Goal: Information Seeking & Learning: Learn about a topic

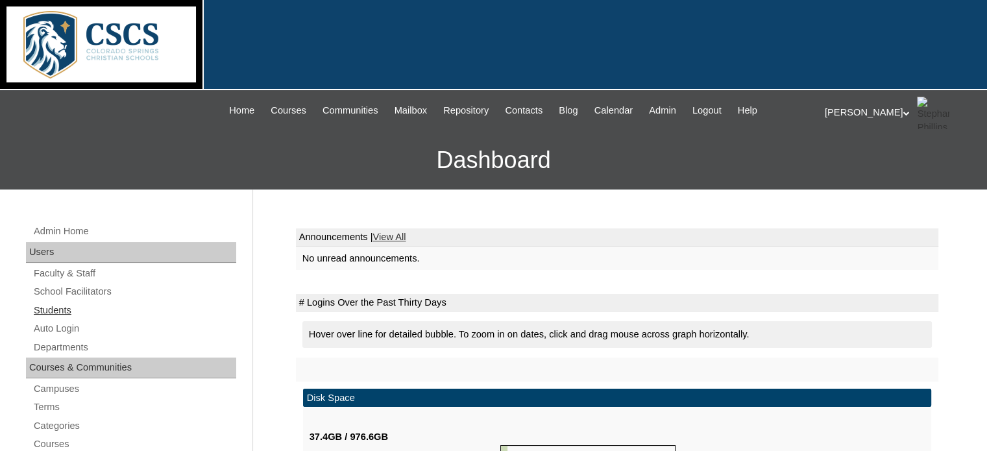
click at [60, 306] on link "Students" at bounding box center [134, 310] width 204 height 16
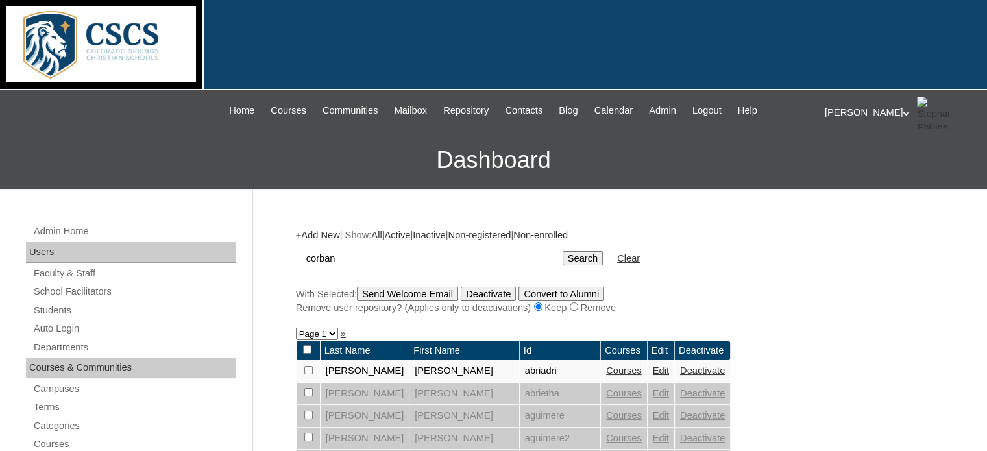
type input "corban"
click at [563, 251] on input "Search" at bounding box center [583, 258] width 40 height 14
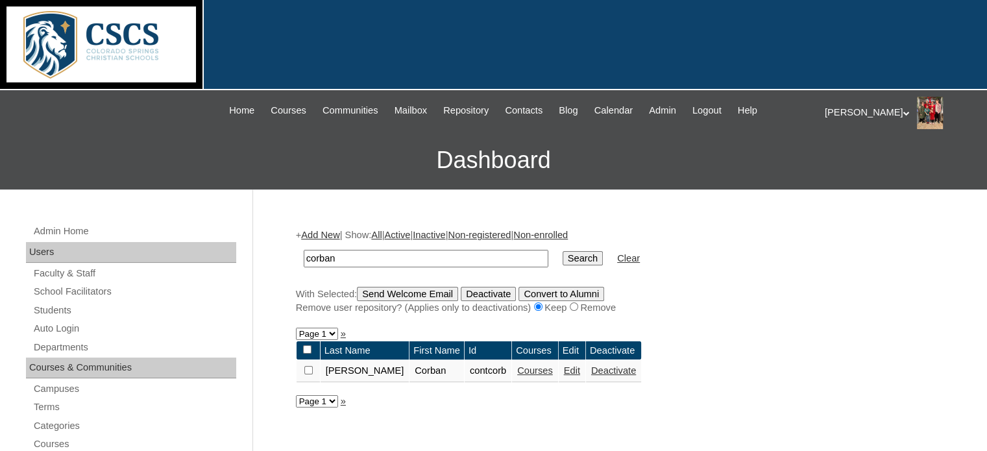
click at [517, 369] on link "Courses" at bounding box center [535, 370] width 36 height 10
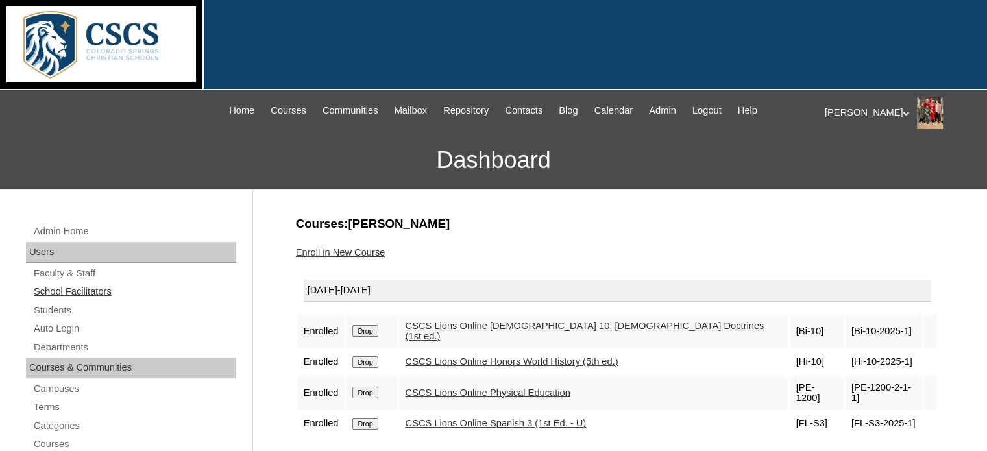
click at [98, 295] on link "School Facilitators" at bounding box center [134, 292] width 204 height 16
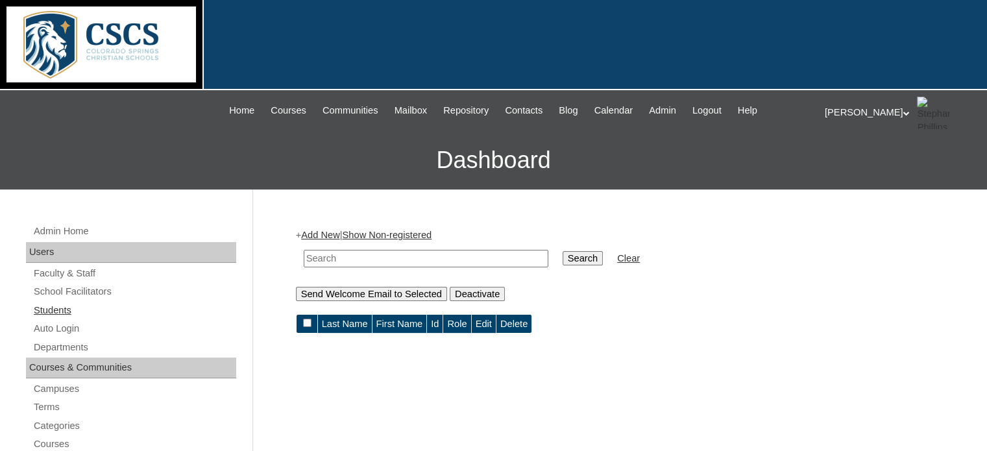
click at [115, 314] on link "Students" at bounding box center [134, 310] width 204 height 16
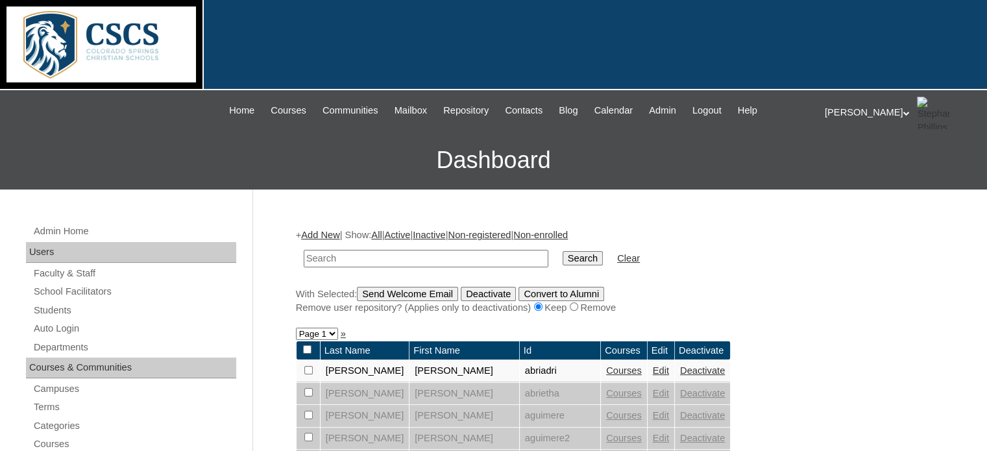
click at [366, 253] on input "text" at bounding box center [426, 259] width 245 height 18
type input "adeline"
click at [563, 251] on input "Search" at bounding box center [583, 258] width 40 height 14
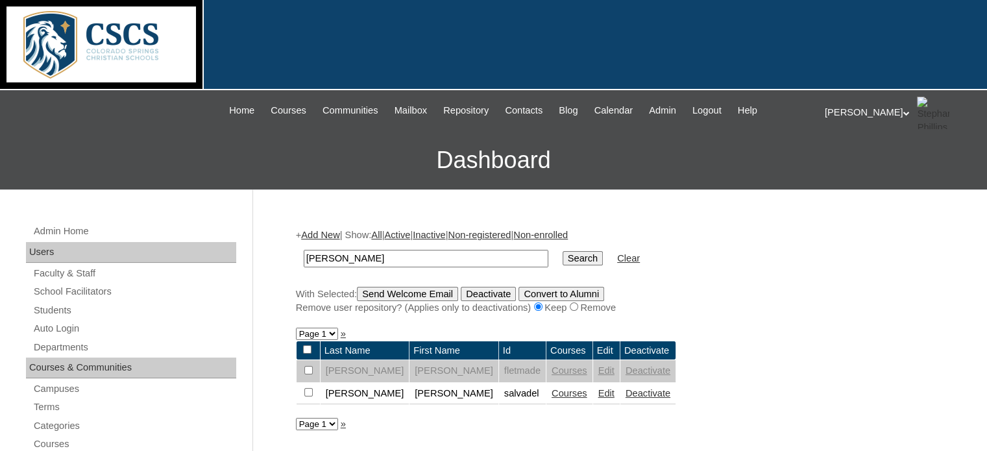
click at [552, 391] on link "Courses" at bounding box center [570, 393] width 36 height 10
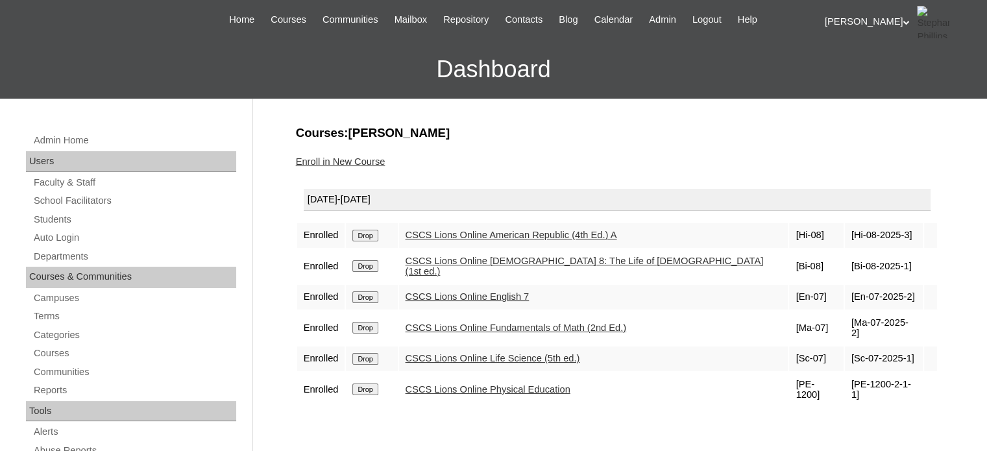
scroll to position [90, 0]
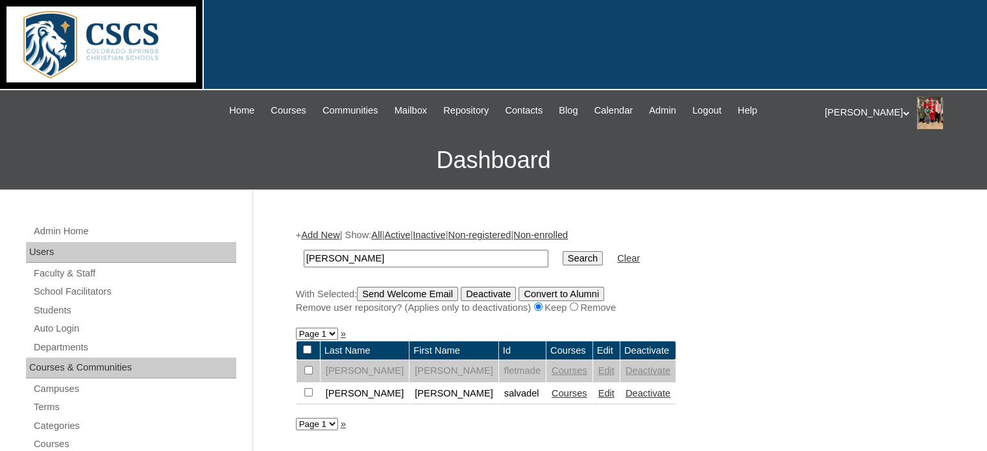
drag, startPoint x: 347, startPoint y: 260, endPoint x: 286, endPoint y: 255, distance: 61.9
type input "taya"
click at [563, 251] on input "Search" at bounding box center [583, 258] width 40 height 14
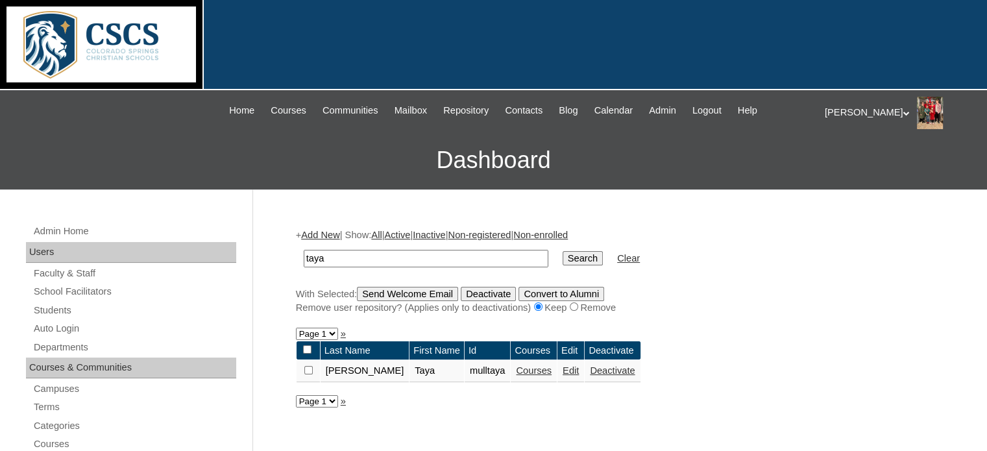
click at [516, 367] on link "Courses" at bounding box center [534, 370] width 36 height 10
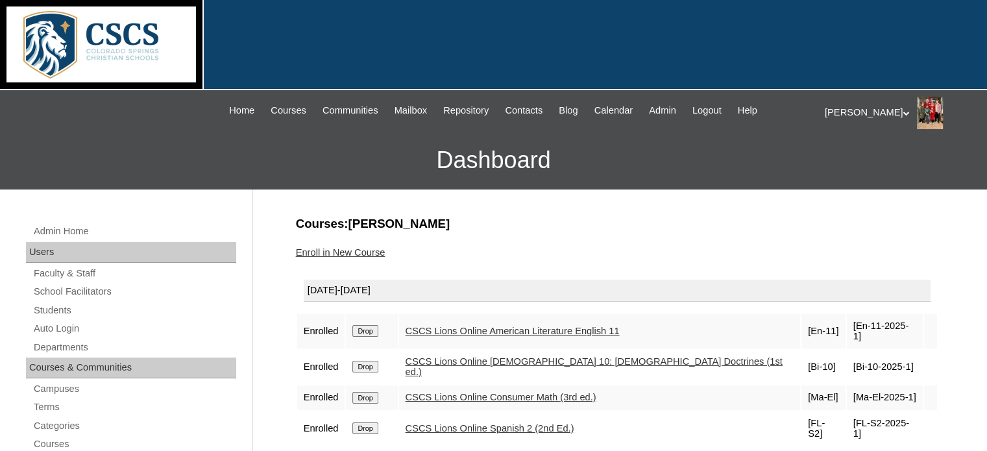
click at [515, 326] on link "CSCS Lions Online American Literature English 11" at bounding box center [513, 331] width 214 height 10
